Goal: Information Seeking & Learning: Learn about a topic

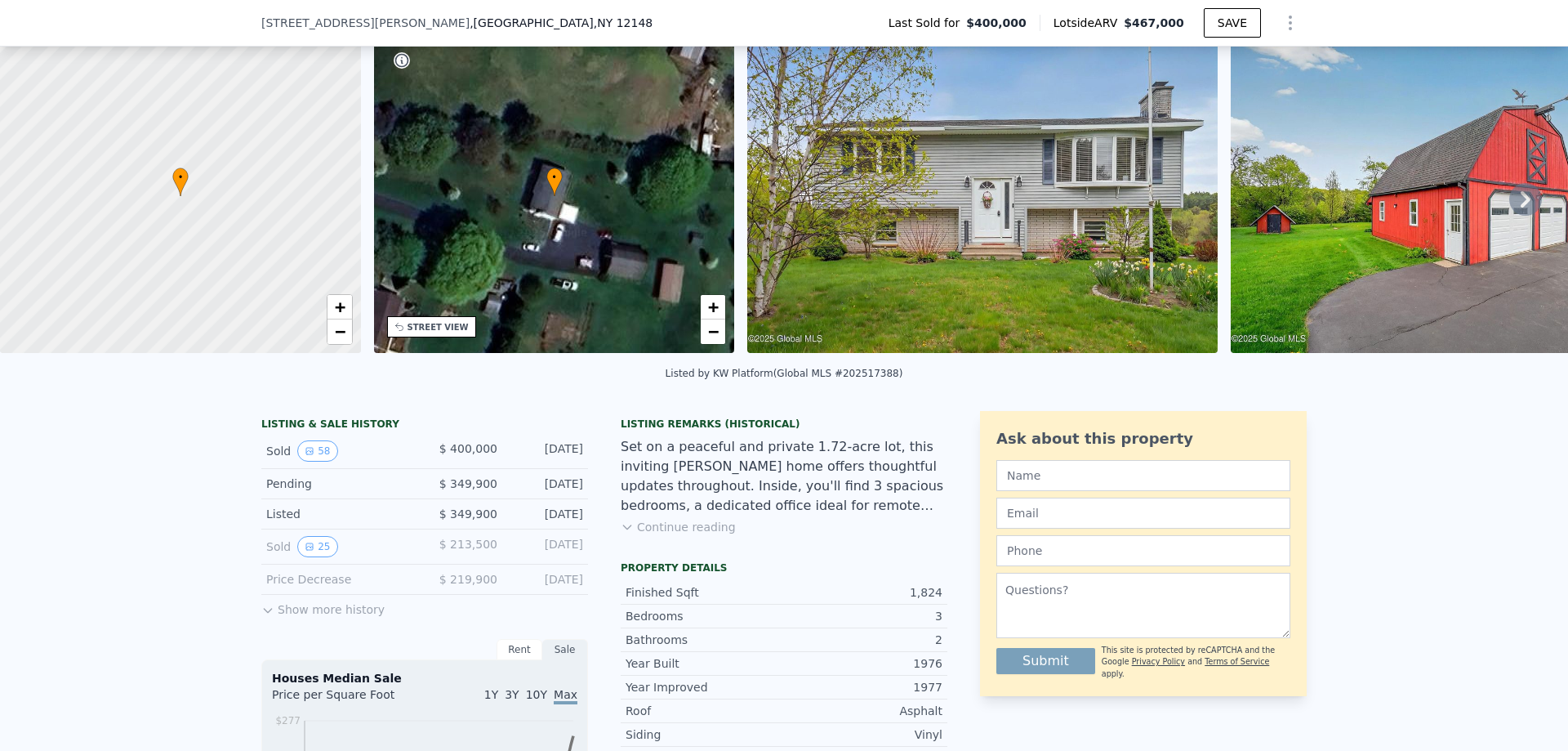
scroll to position [76, 0]
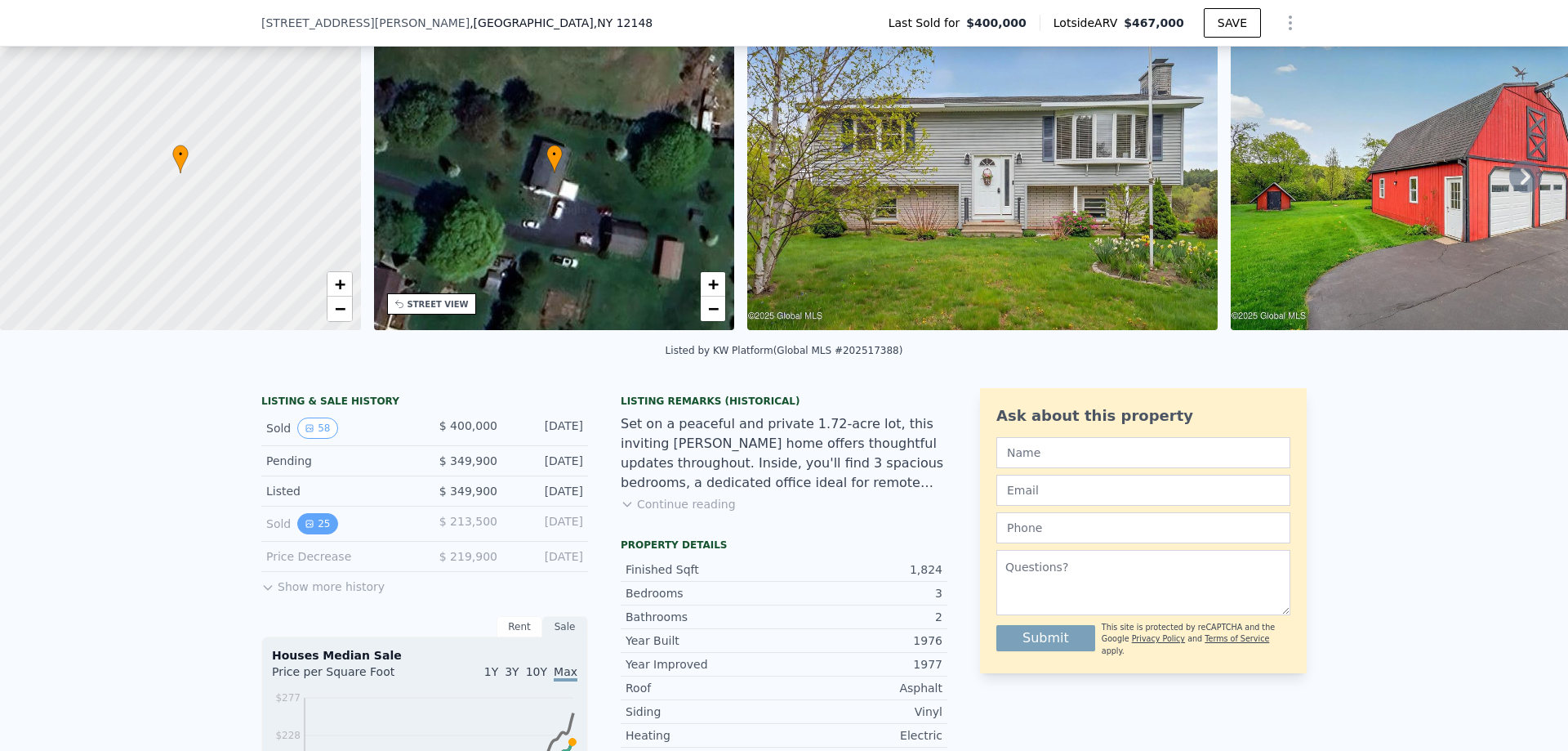
click at [310, 535] on button "25" at bounding box center [317, 523] width 40 height 21
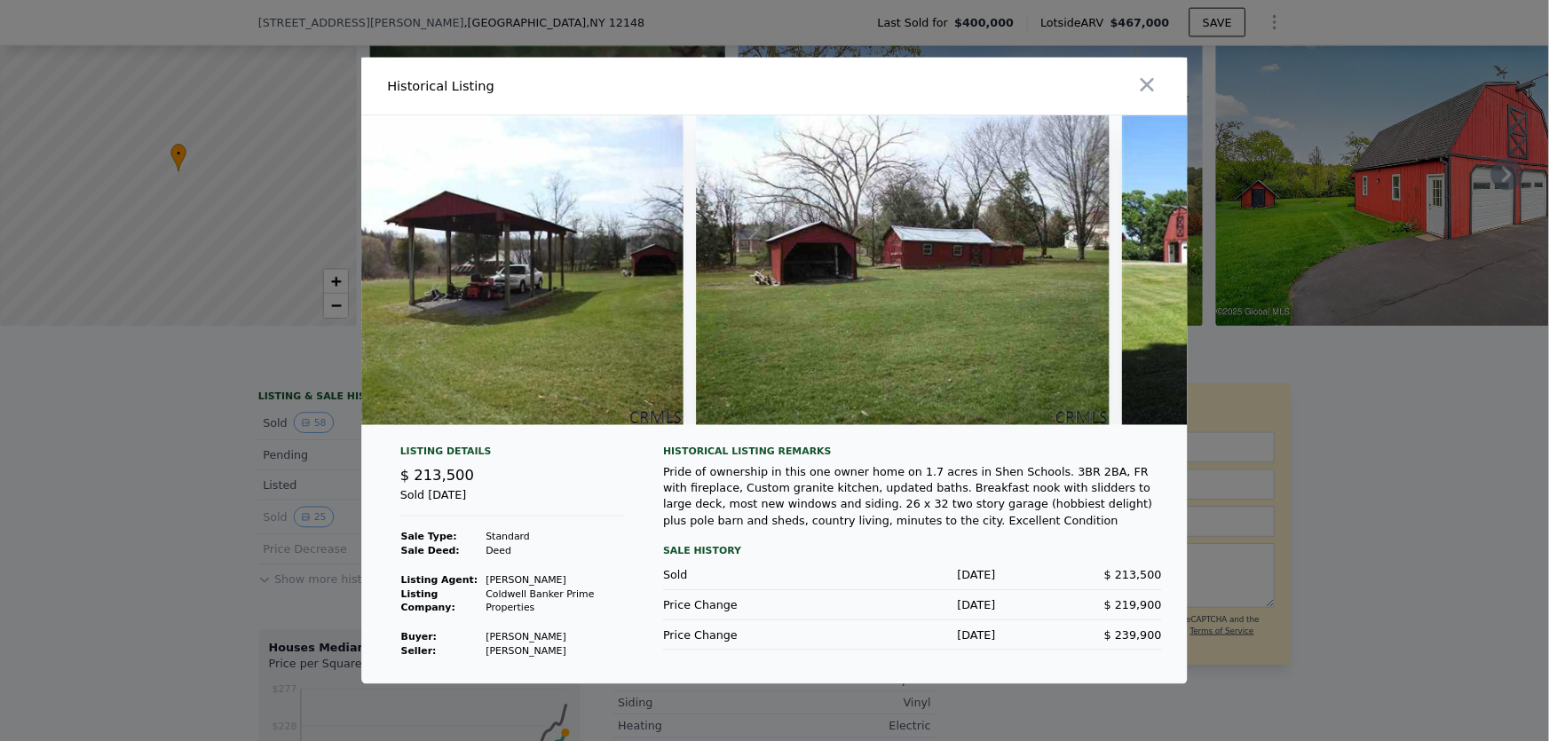
scroll to position [0, 10302]
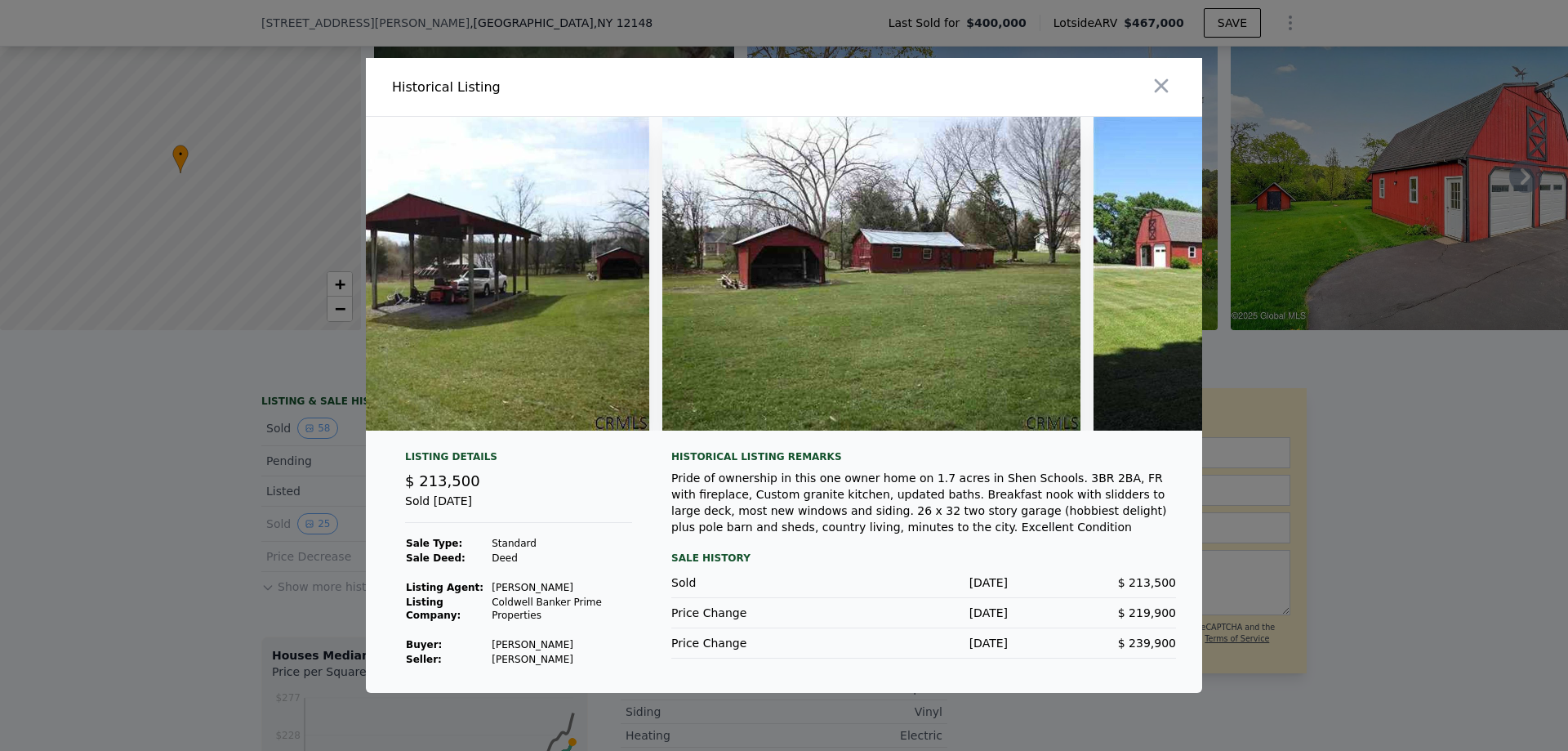
click at [940, 104] on div at bounding box center [996, 87] width 411 height 58
click at [963, 167] on img at bounding box center [871, 273] width 419 height 314
click at [892, 230] on img at bounding box center [871, 273] width 419 height 314
click at [894, 230] on img at bounding box center [871, 273] width 419 height 314
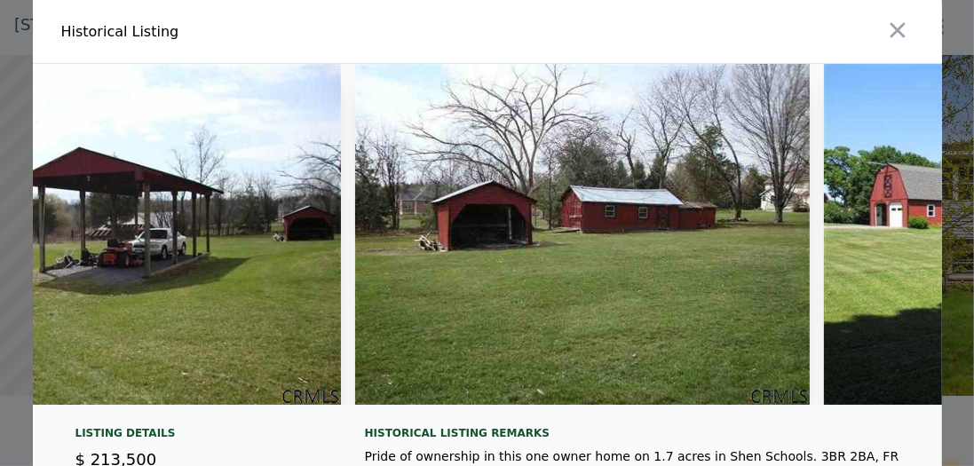
click at [609, 135] on img at bounding box center [582, 234] width 455 height 341
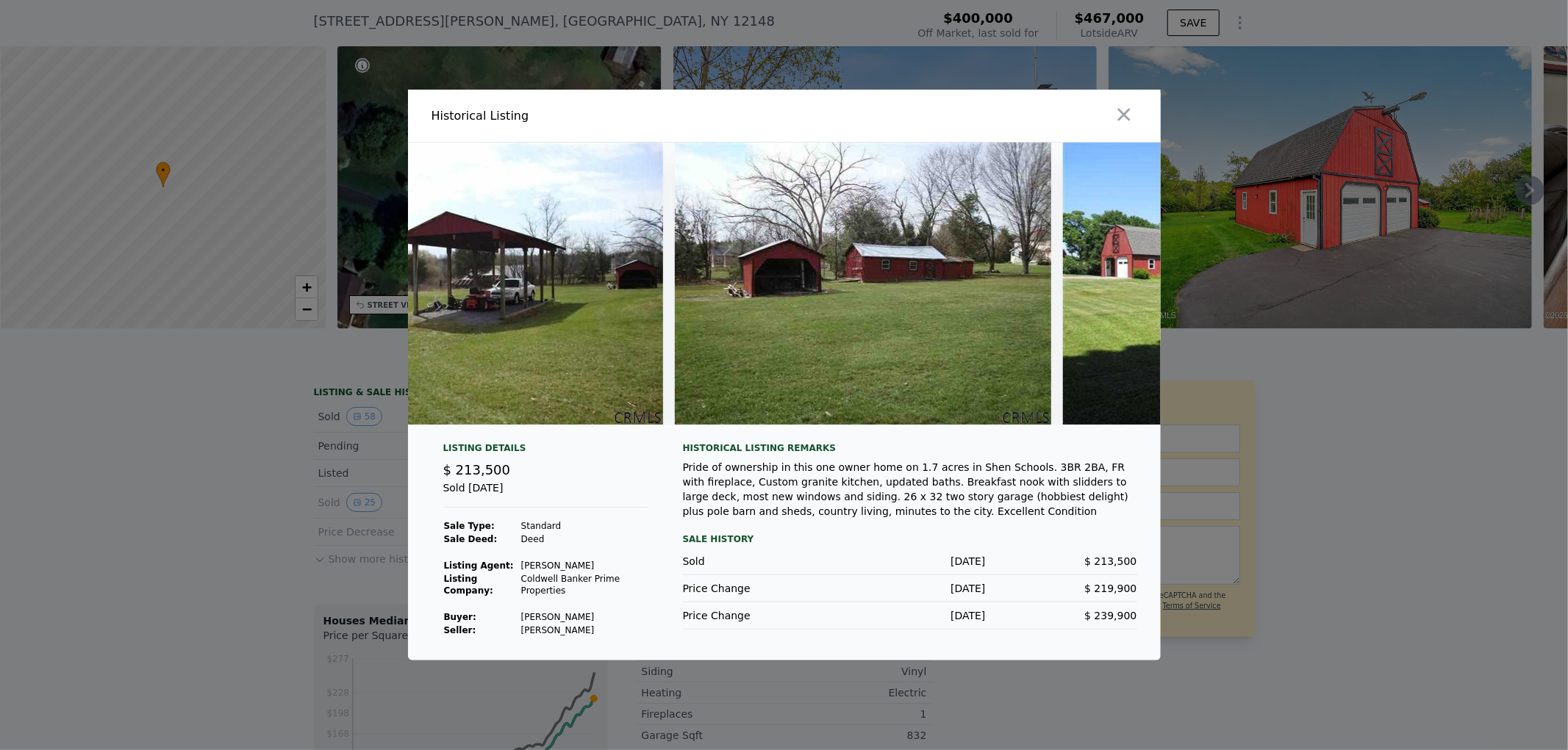
click at [1364, 436] on div at bounding box center [784, 375] width 1568 height 750
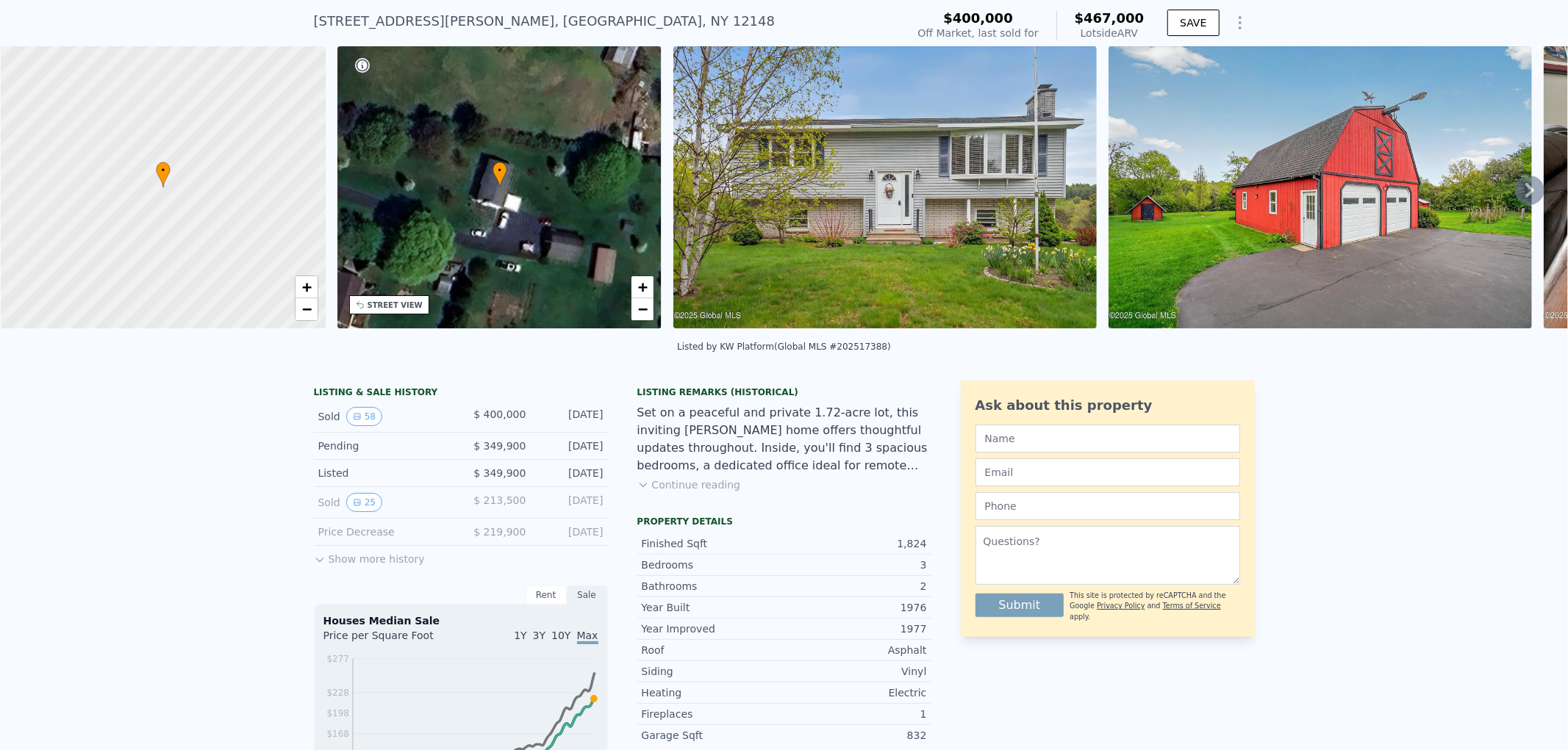
click at [879, 280] on img at bounding box center [884, 187] width 423 height 282
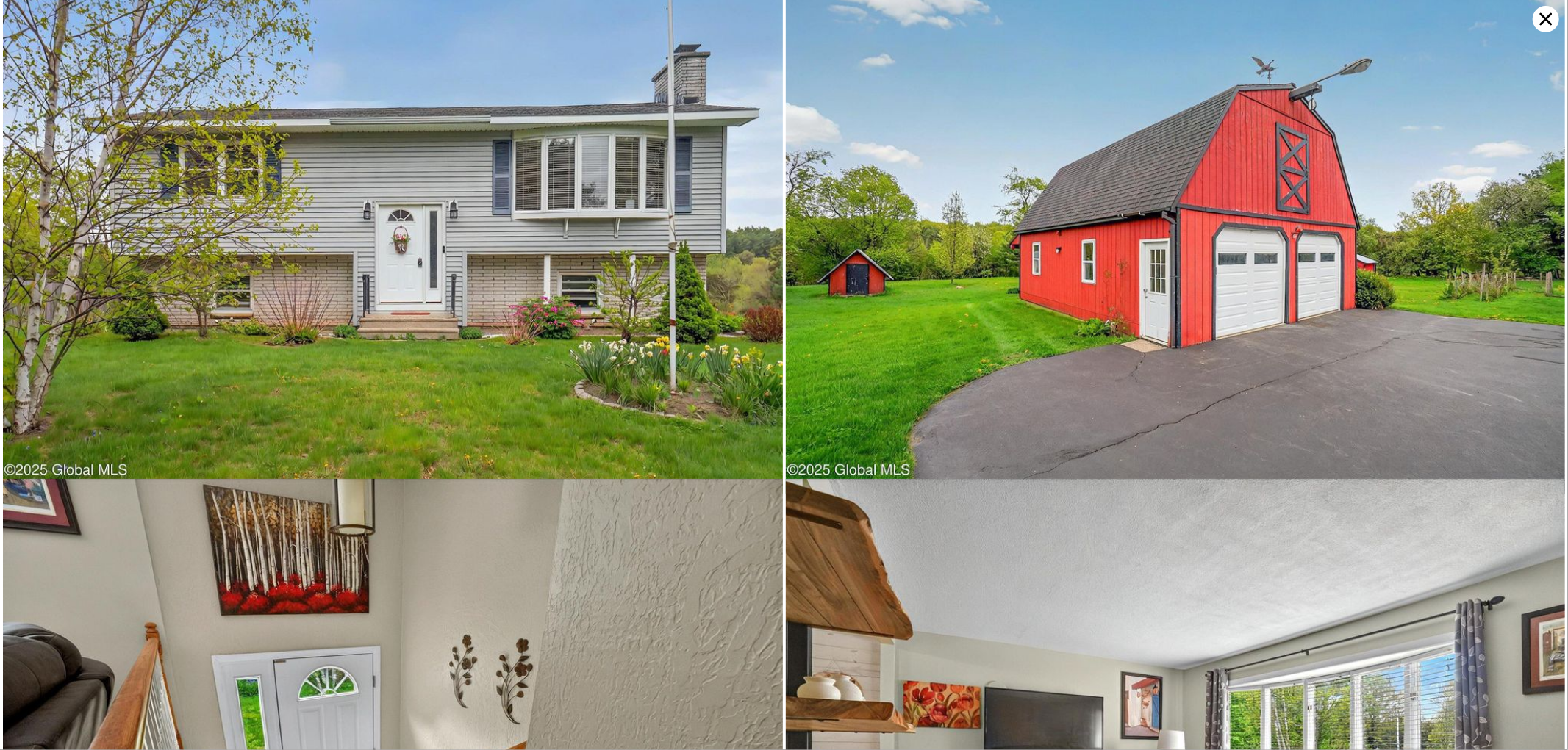
scroll to position [0, 0]
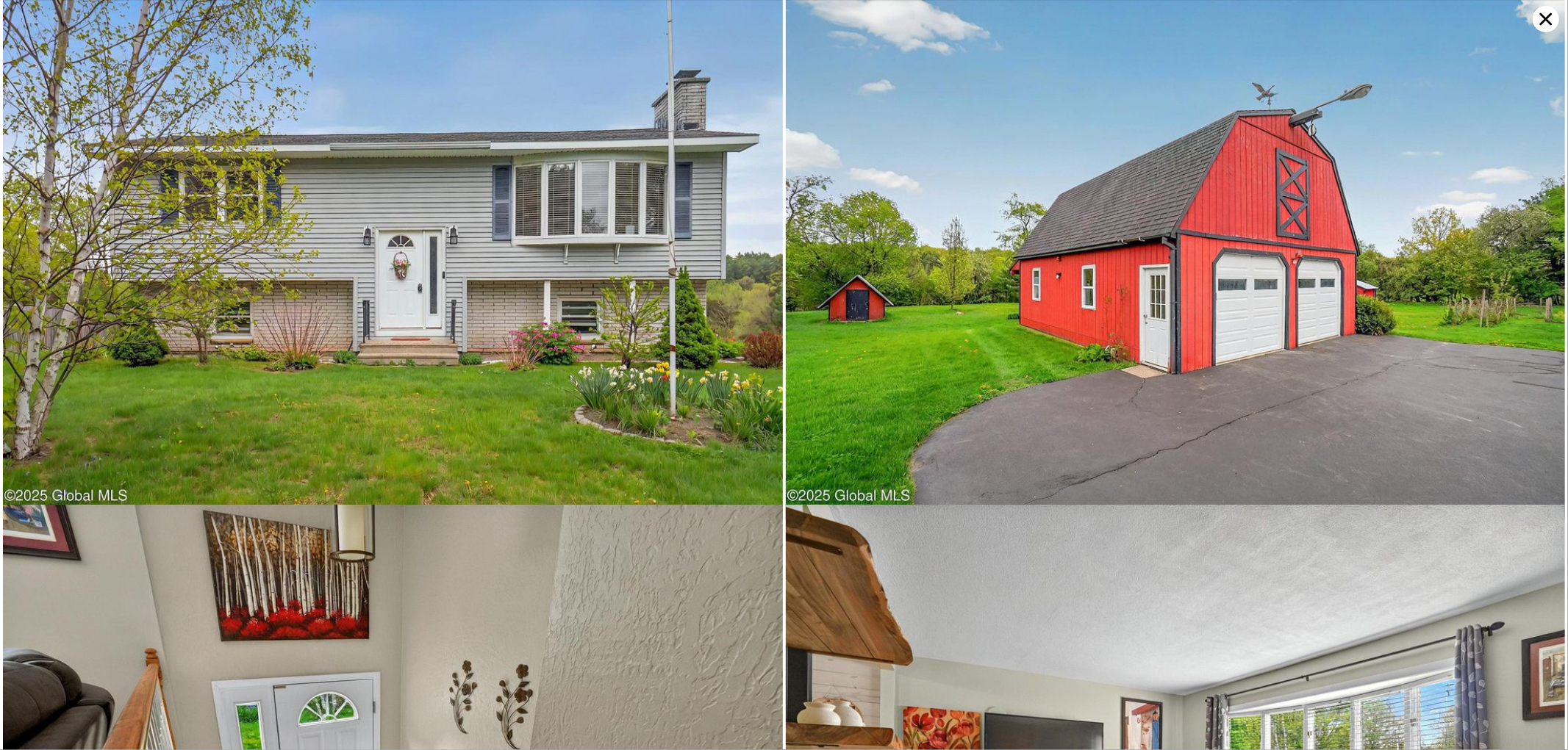
drag, startPoint x: 694, startPoint y: 151, endPoint x: 672, endPoint y: 151, distance: 22.0
click at [691, 150] on img at bounding box center [393, 260] width 780 height 520
click at [1411, 328] on img at bounding box center [1176, 260] width 780 height 520
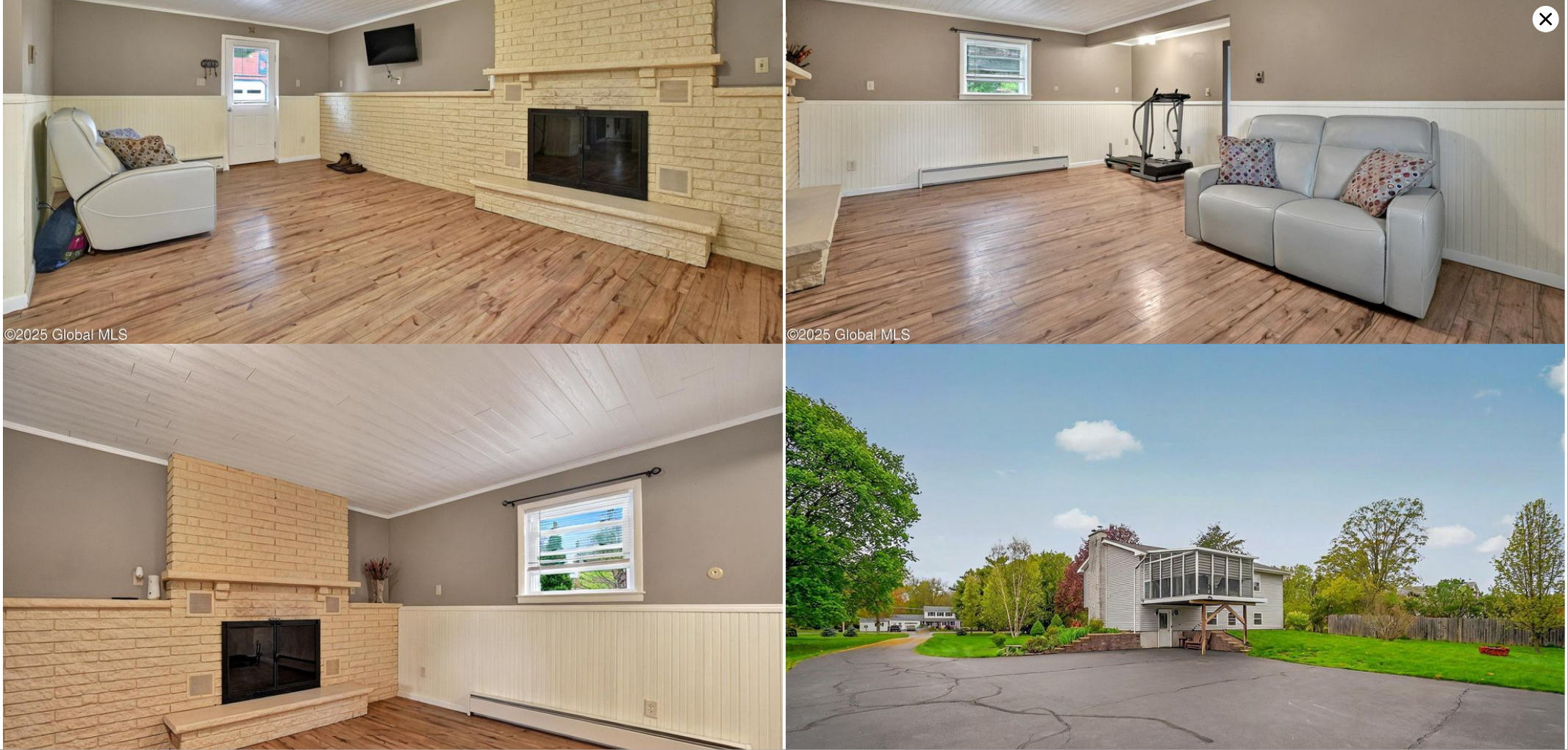
scroll to position [8077, 0]
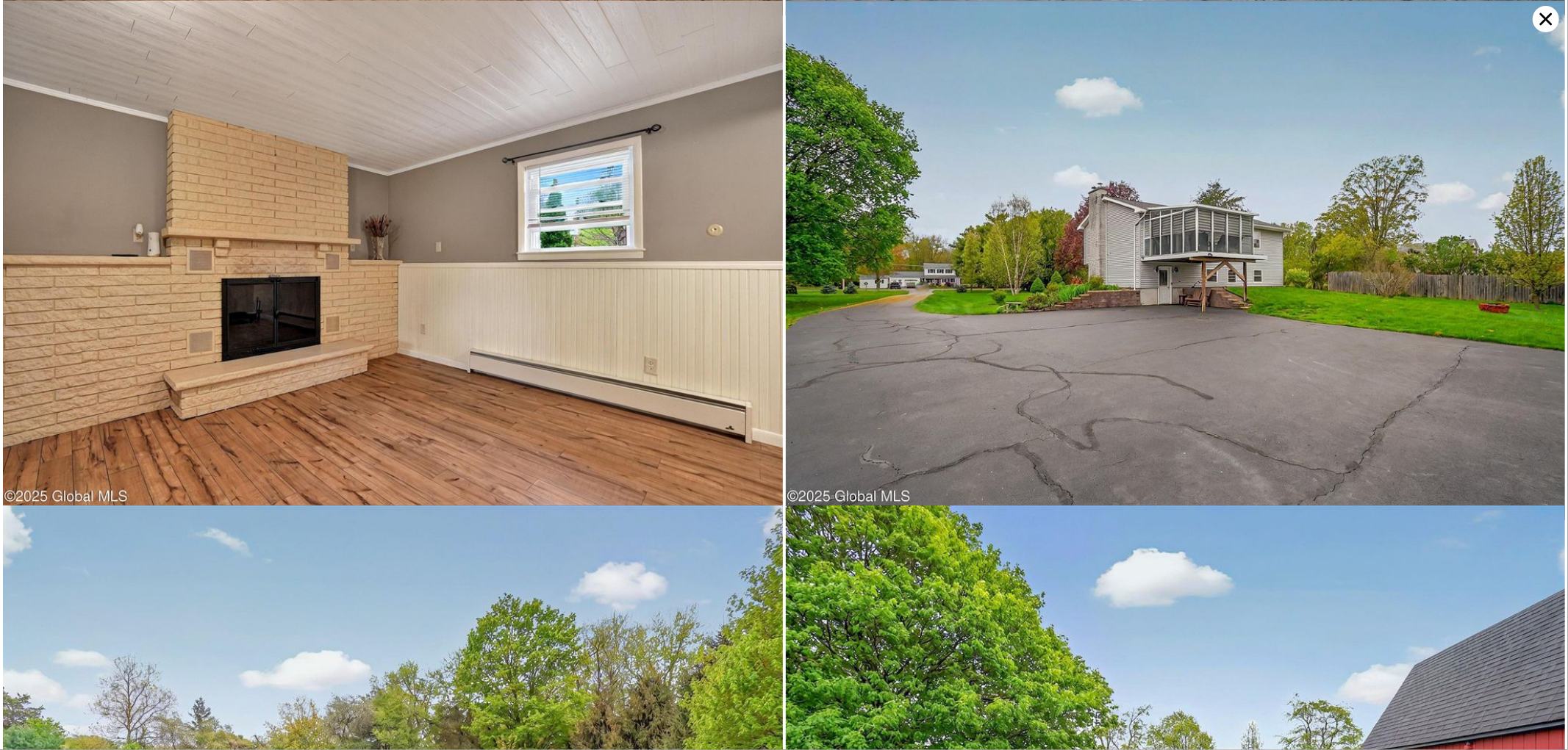
click at [662, 468] on img at bounding box center [393, 261] width 780 height 520
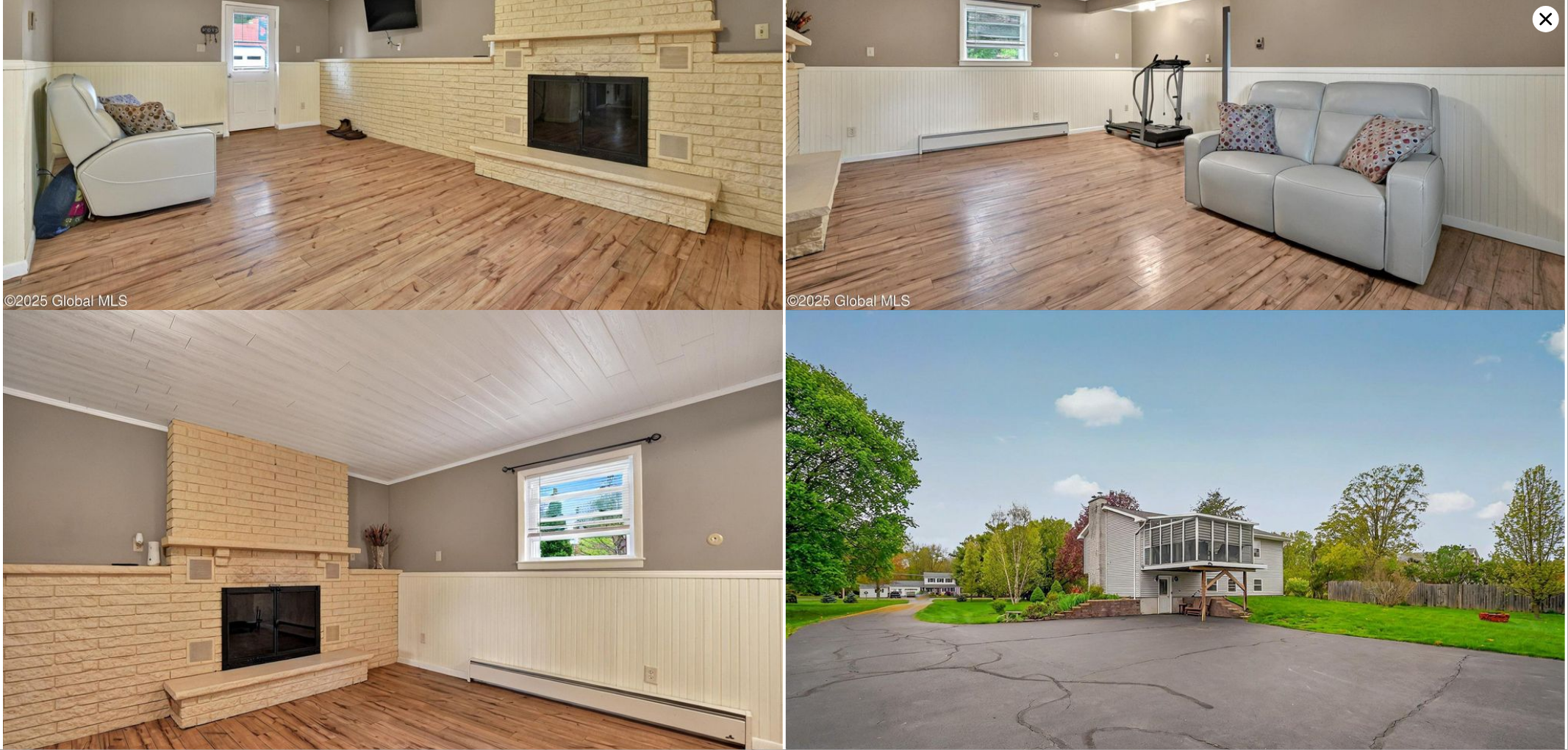
scroll to position [7572, 0]
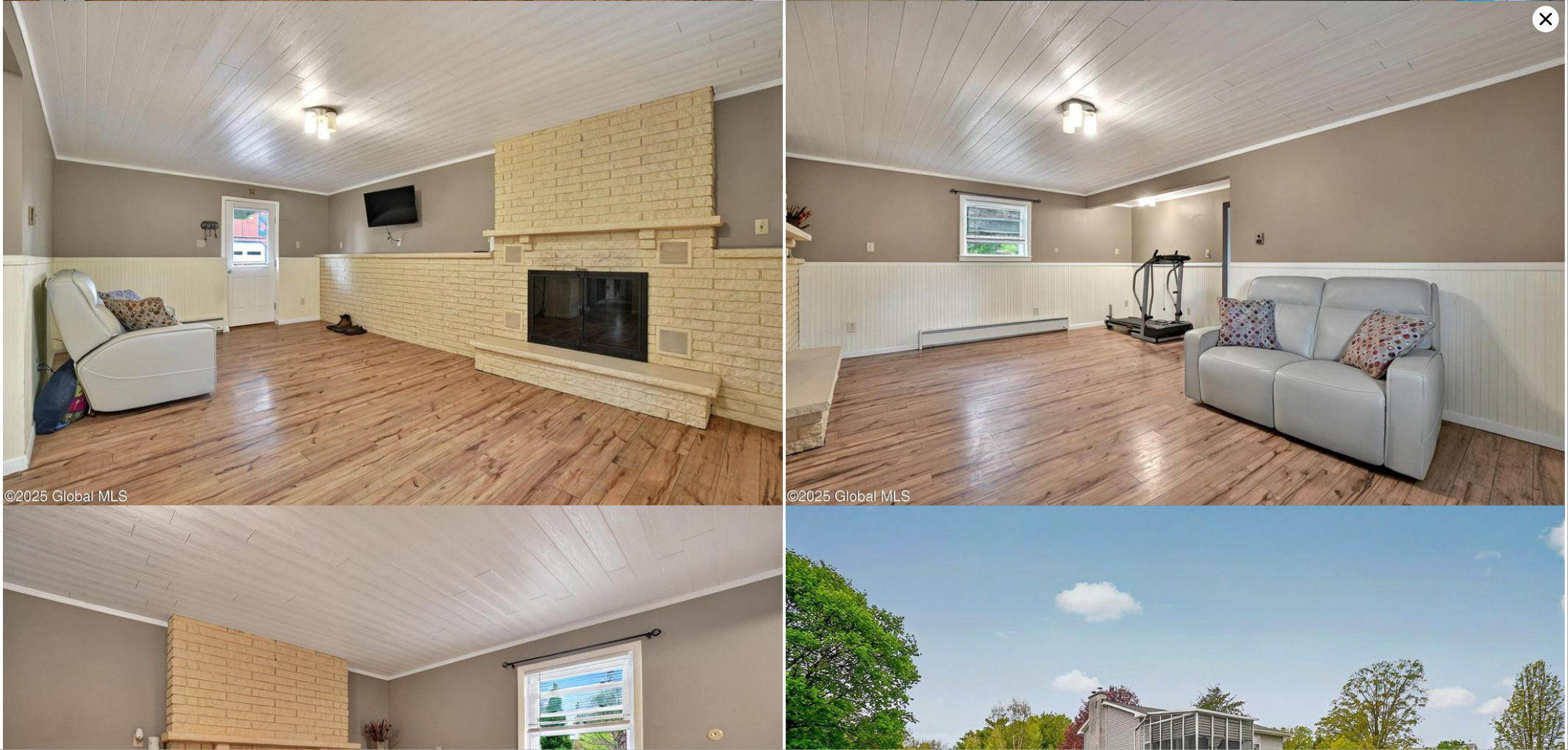
drag, startPoint x: 1133, startPoint y: 397, endPoint x: 1186, endPoint y: 406, distance: 53.8
click at [1186, 406] on img at bounding box center [1176, 261] width 780 height 520
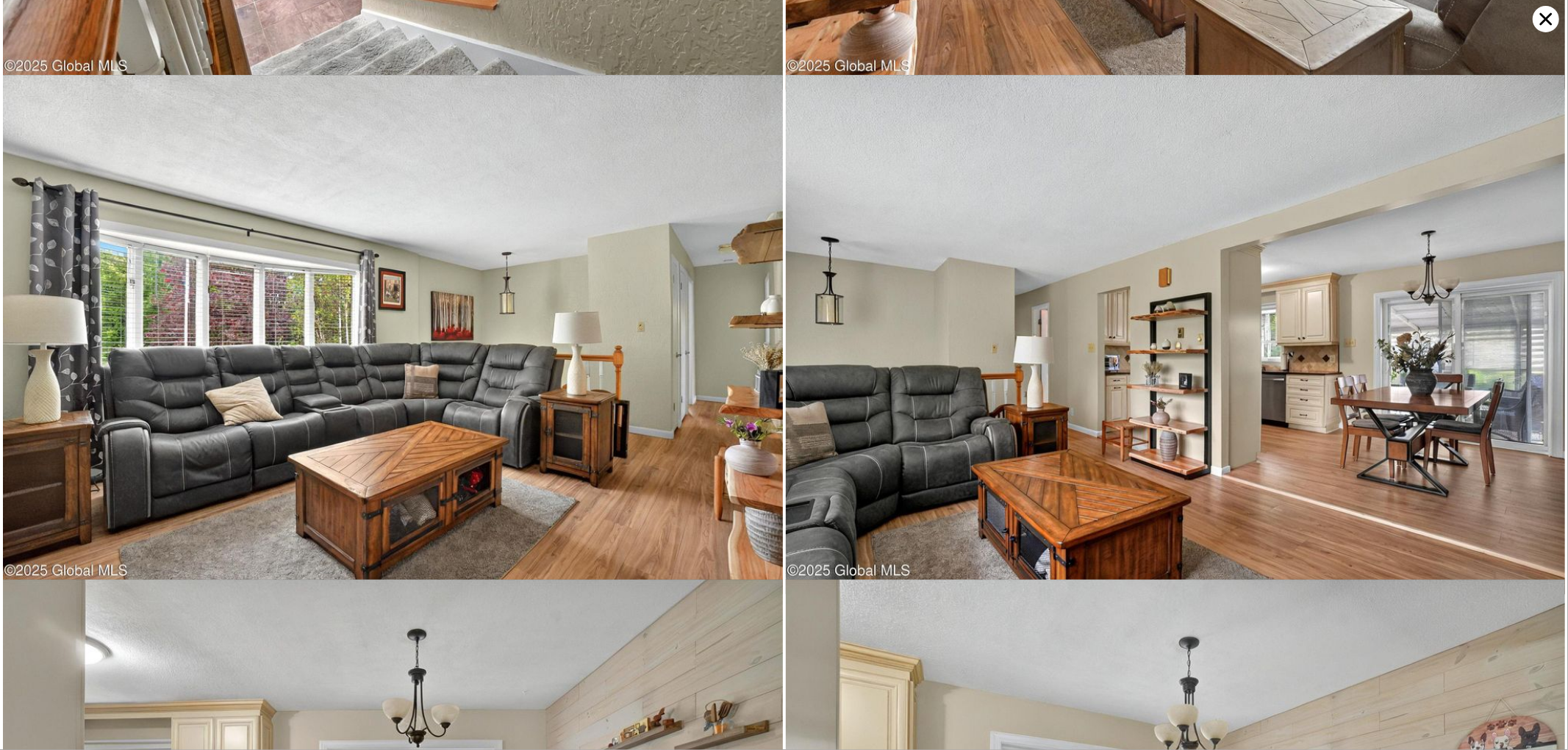
scroll to position [0, 0]
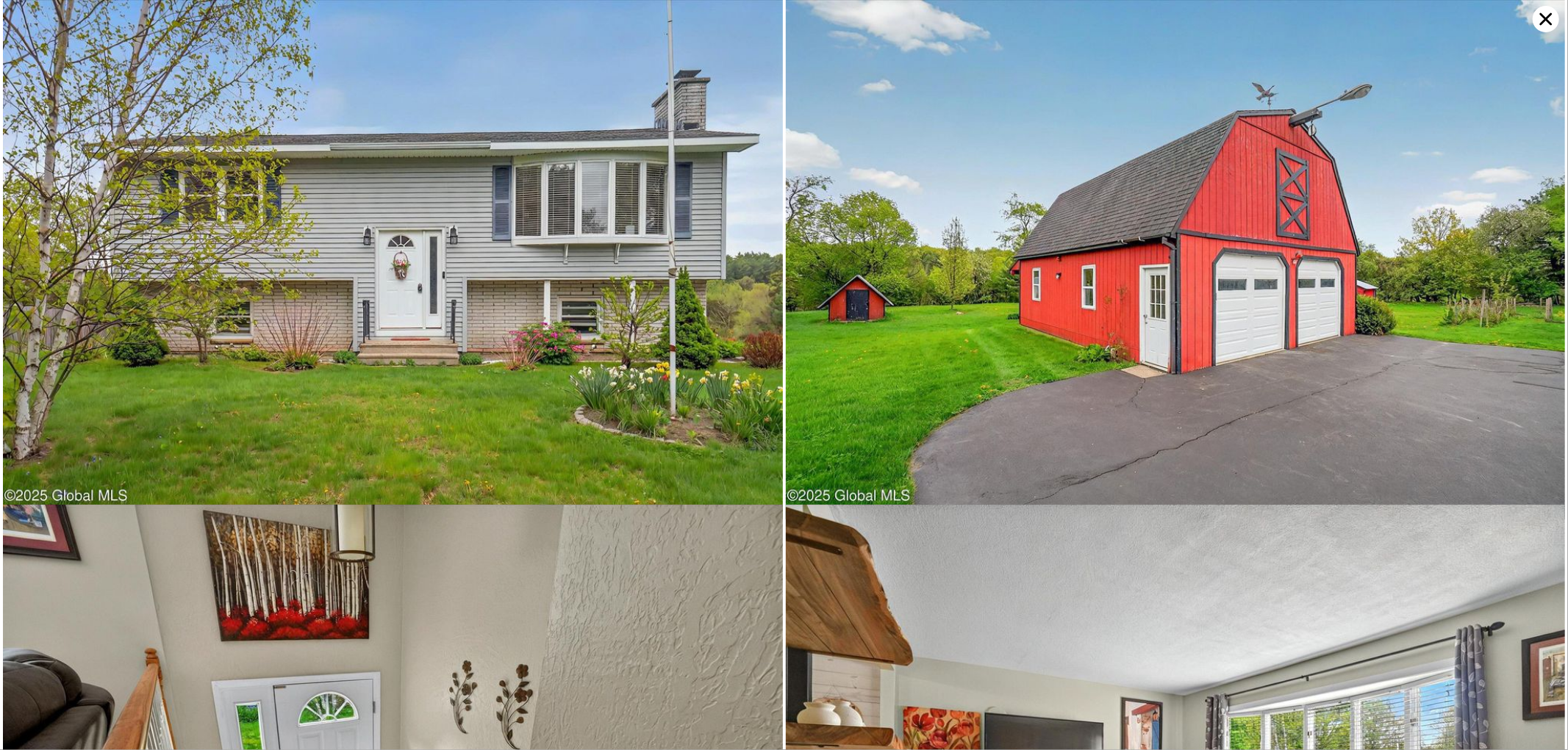
click at [1411, 27] on icon at bounding box center [1546, 19] width 26 height 26
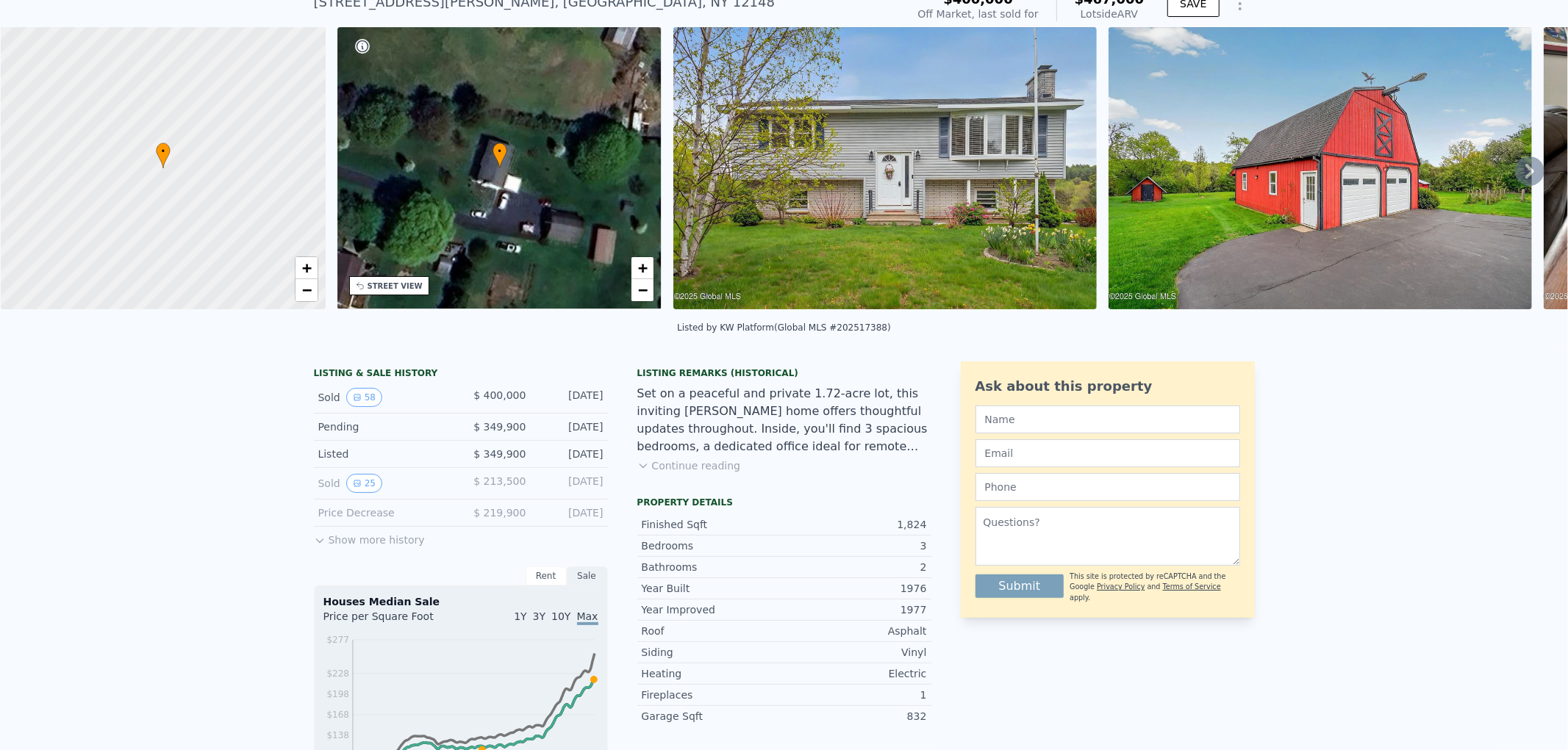
scroll to position [119, 0]
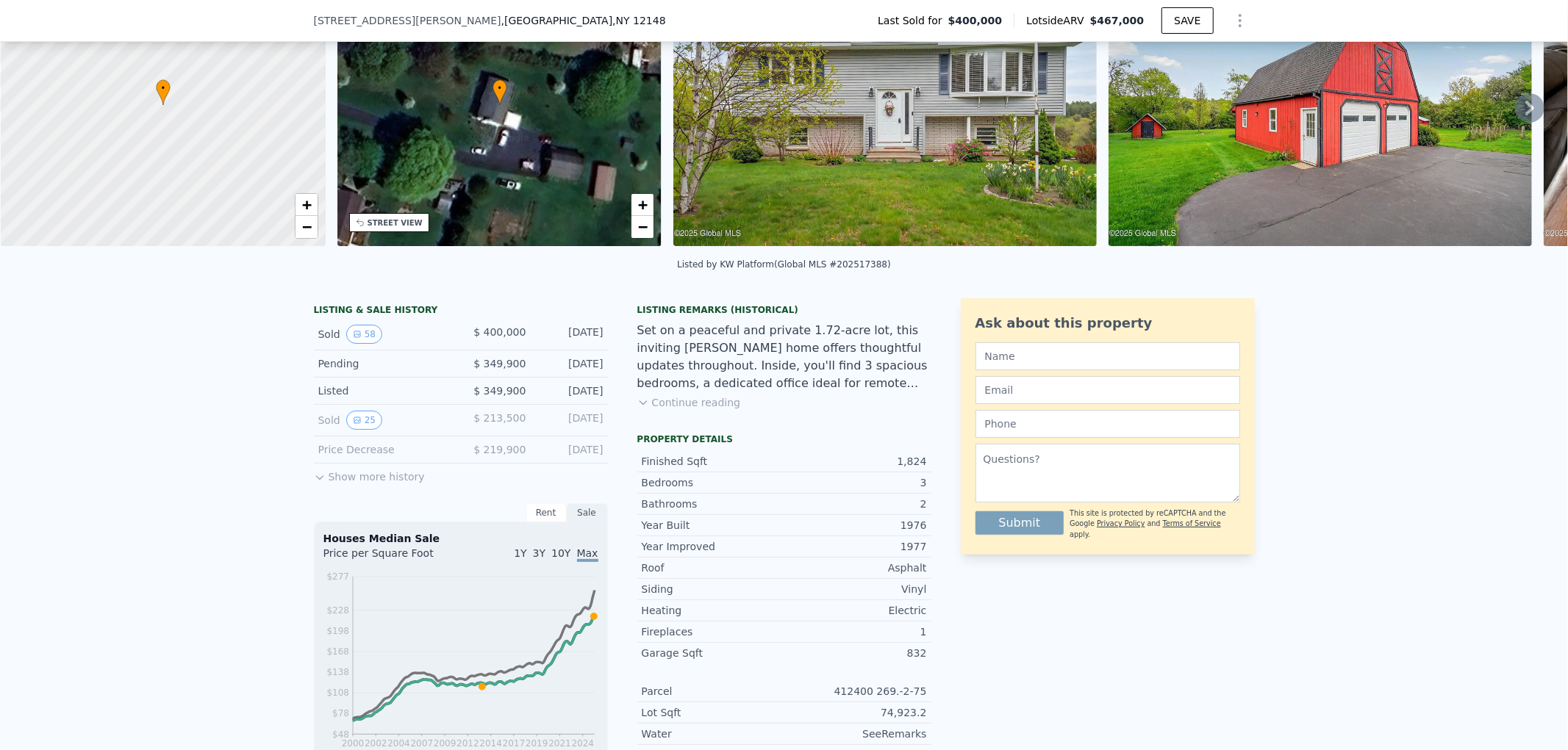
click at [316, 483] on icon at bounding box center [320, 478] width 12 height 12
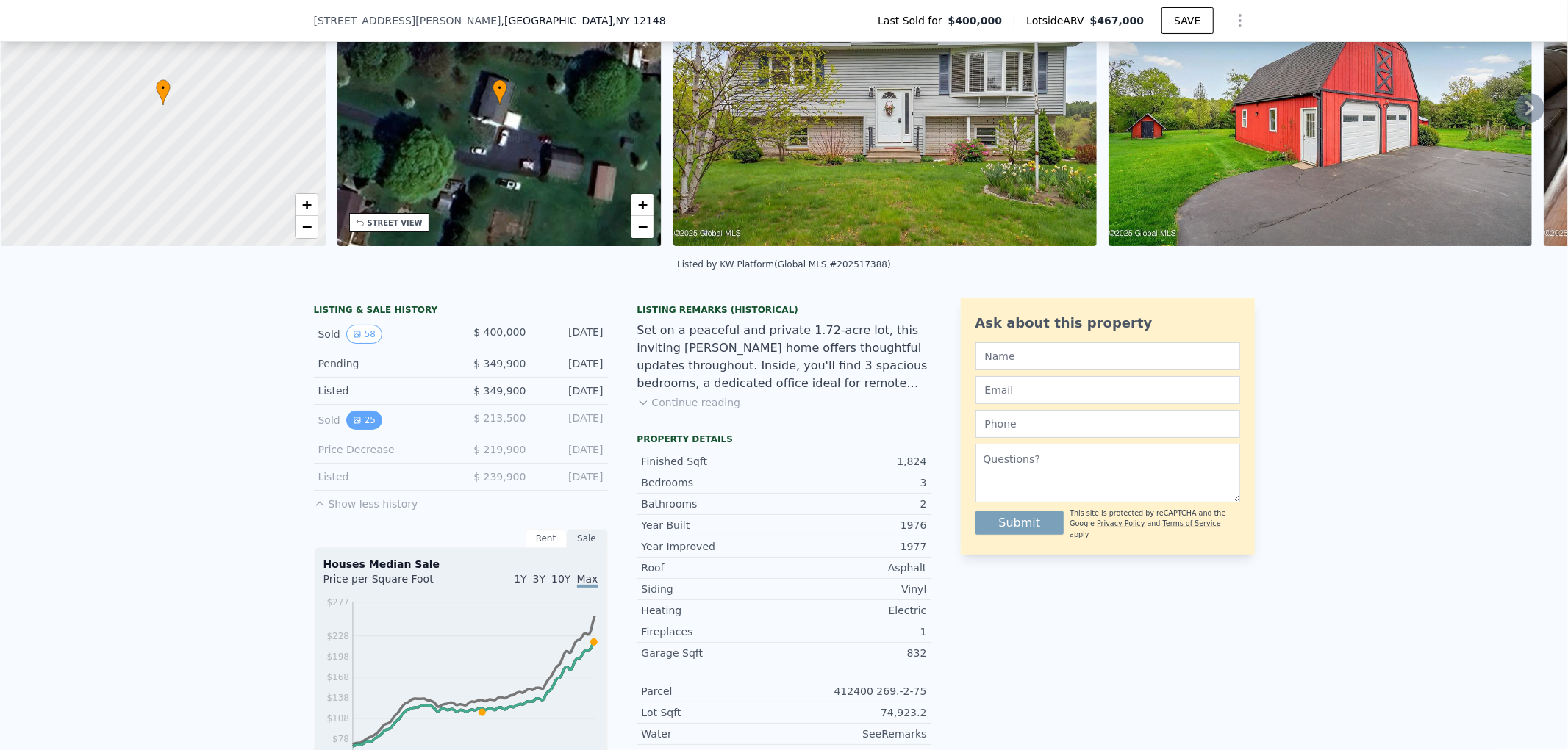
click at [361, 428] on button "25" at bounding box center [363, 420] width 36 height 19
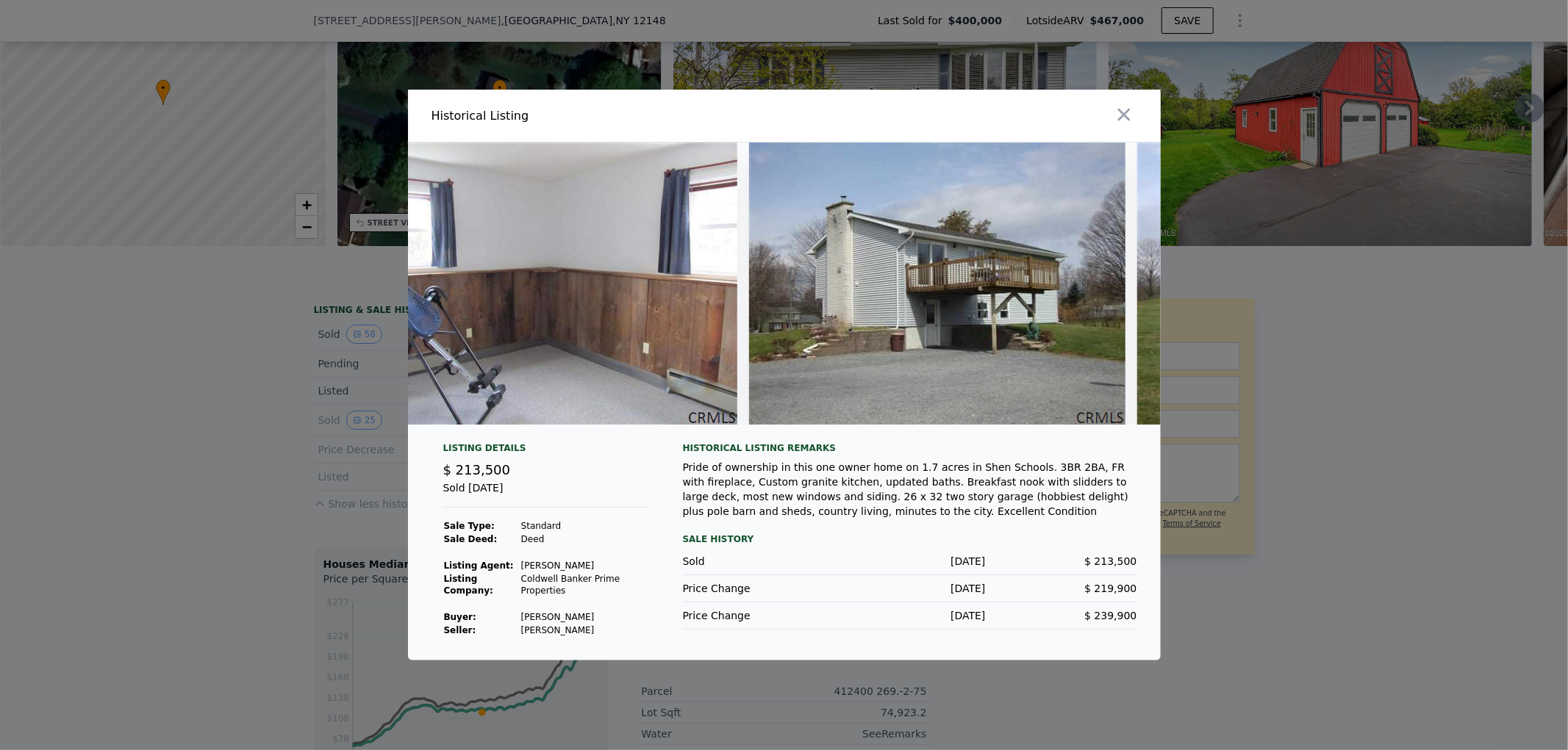
scroll to position [0, 6504]
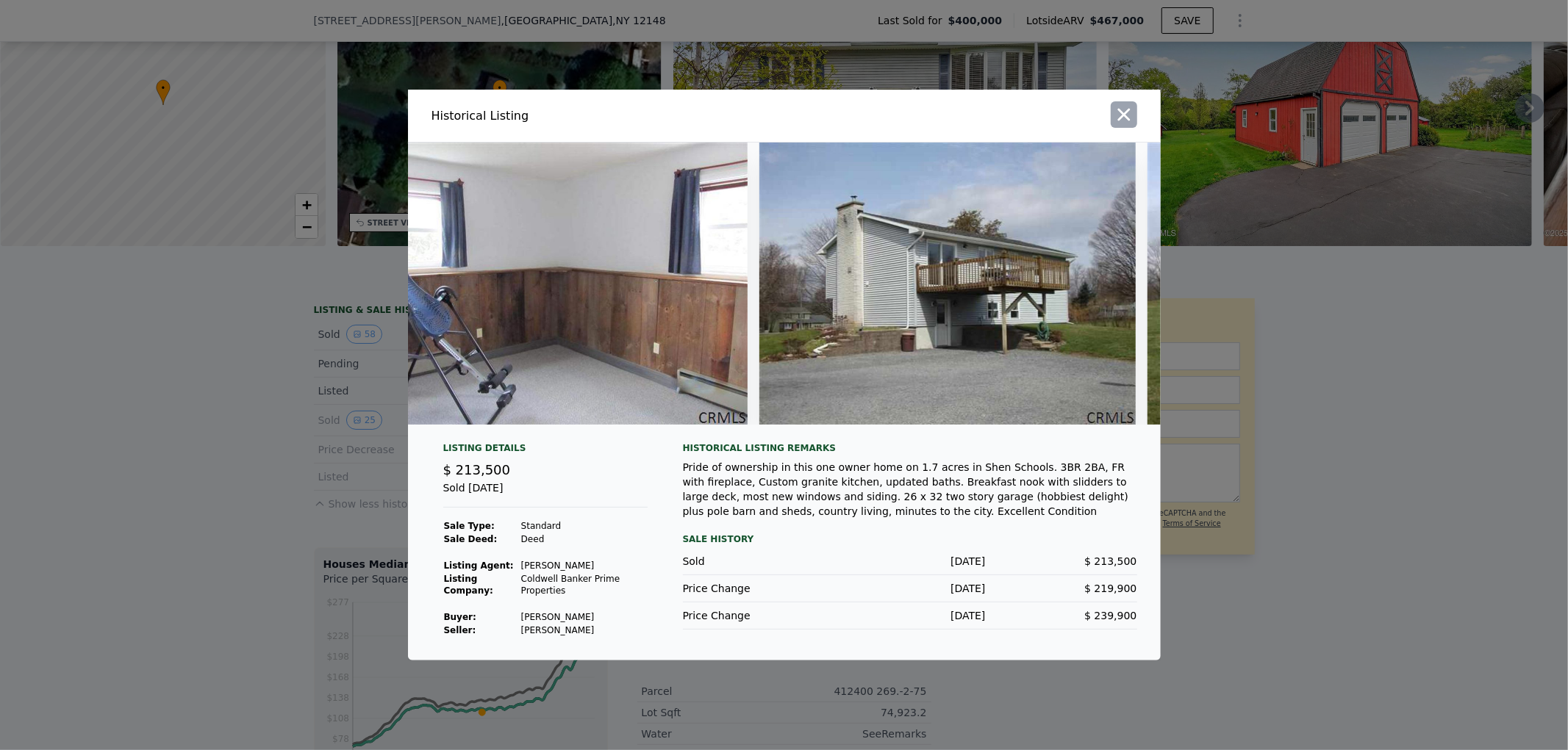
click at [1121, 112] on icon "button" at bounding box center [1123, 114] width 12 height 12
